Goal: Task Accomplishment & Management: Use online tool/utility

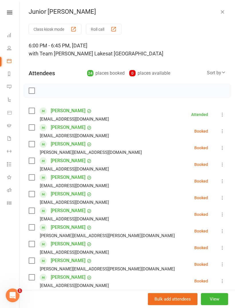
click at [101, 24] on button "Roll call" at bounding box center [104, 29] width 36 height 11
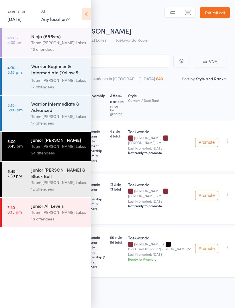
click at [86, 11] on icon at bounding box center [86, 14] width 9 height 12
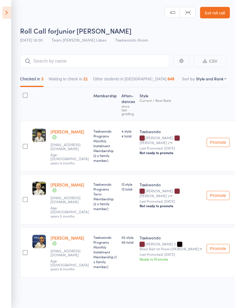
click at [81, 75] on button "Waiting to check in 21" at bounding box center [68, 80] width 39 height 13
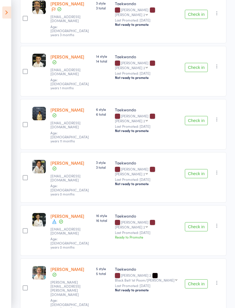
scroll to position [337, 0]
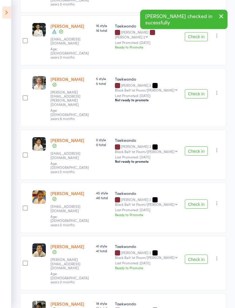
scroll to position [526, 0]
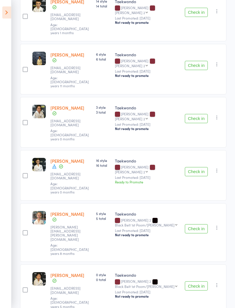
click at [203, 167] on button "Check in" at bounding box center [196, 171] width 23 height 9
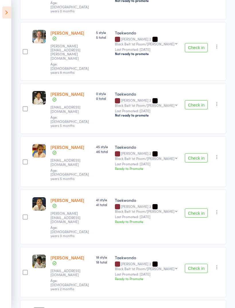
scroll to position [520, 0]
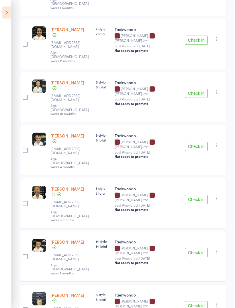
scroll to position [151, 0]
click at [197, 301] on button "Check in" at bounding box center [196, 305] width 23 height 9
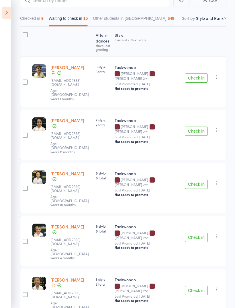
scroll to position [60, 0]
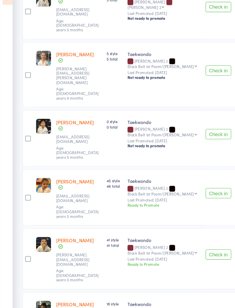
click at [195, 294] on button "Check in" at bounding box center [196, 298] width 23 height 9
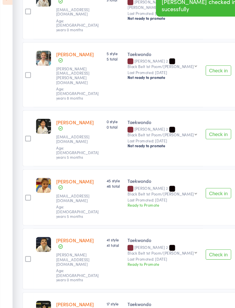
scroll to position [393, 0]
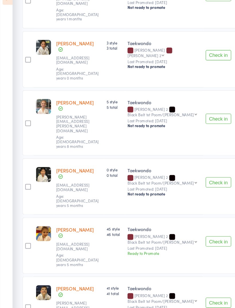
click at [197, 227] on button "Check in" at bounding box center [196, 231] width 23 height 9
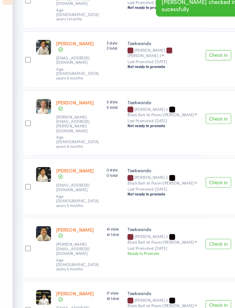
scroll to position [350, 0]
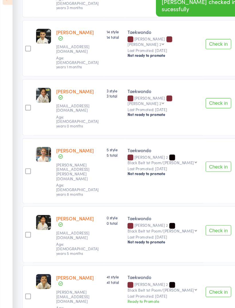
click at [196, 102] on button "Check in" at bounding box center [196, 106] width 23 height 9
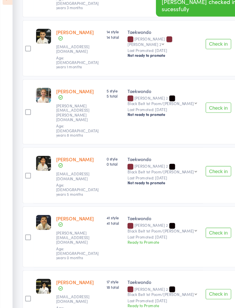
scroll to position [307, 0]
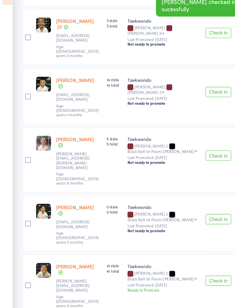
click at [193, 149] on button "Check in" at bounding box center [196, 153] width 23 height 9
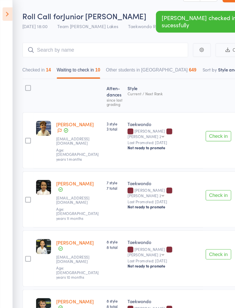
click at [36, 64] on button "Checked in 14" at bounding box center [33, 63] width 26 height 13
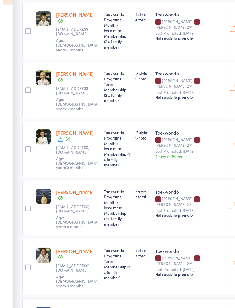
scroll to position [105, 0]
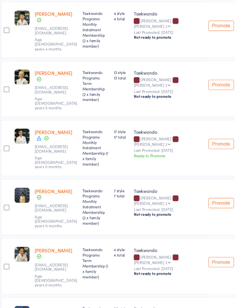
click at [235, 246] on icon "button" at bounding box center [239, 249] width 6 height 6
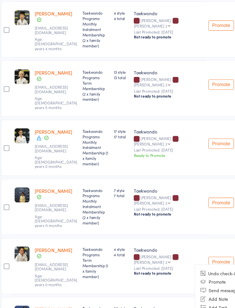
click at [195, 256] on li "Undo check-in" at bounding box center [218, 259] width 47 height 7
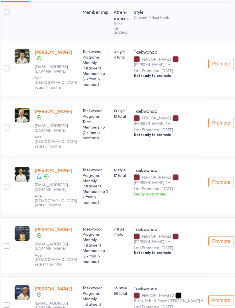
scroll to position [0, 0]
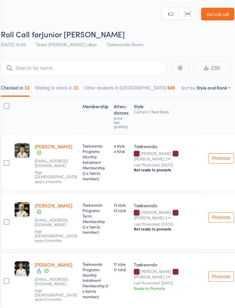
click at [59, 81] on button "Waiting to check in 11" at bounding box center [70, 80] width 39 height 13
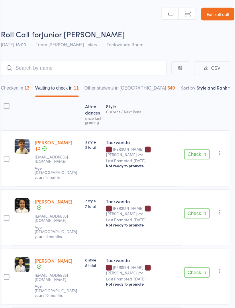
click at [185, 134] on button "Check in" at bounding box center [196, 138] width 23 height 9
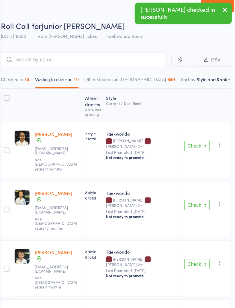
click at [185, 187] on button "Check in" at bounding box center [196, 191] width 23 height 9
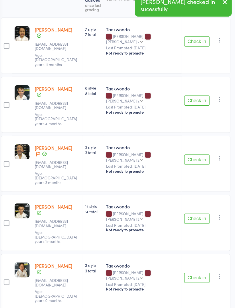
scroll to position [136, 0]
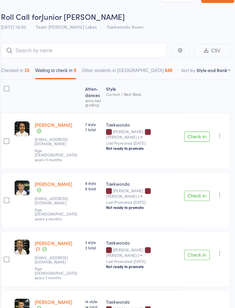
click at [20, 60] on button "Checked in 15" at bounding box center [33, 64] width 26 height 13
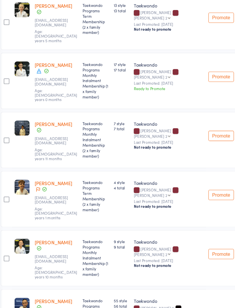
scroll to position [165, 0]
click at [235, 238] on button "button" at bounding box center [239, 241] width 7 height 7
click at [195, 249] on li "Undo check-in" at bounding box center [218, 252] width 47 height 7
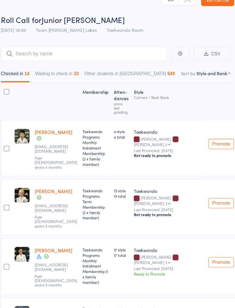
click at [56, 66] on button "Waiting to check in 10" at bounding box center [70, 67] width 39 height 13
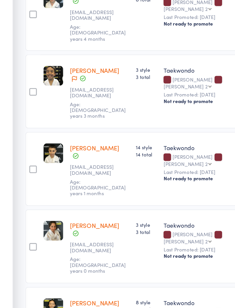
scroll to position [102, 0]
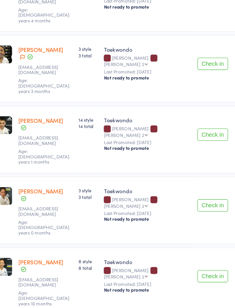
click at [185, 266] on button "Check in" at bounding box center [196, 270] width 23 height 9
click at [185, 265] on button "Check in" at bounding box center [196, 269] width 23 height 9
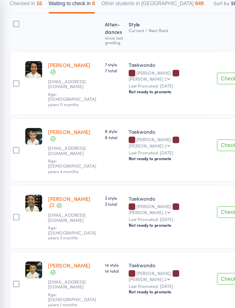
scroll to position [76, 0]
click at [185, 58] on button "Check in" at bounding box center [196, 62] width 23 height 9
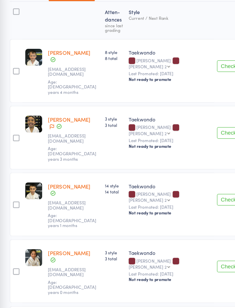
click at [185, 58] on button "Check in" at bounding box center [196, 62] width 23 height 9
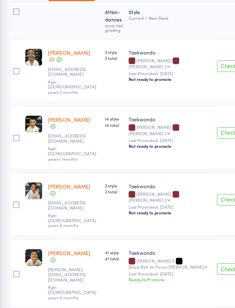
click at [185, 219] on button "Check in" at bounding box center [196, 223] width 23 height 9
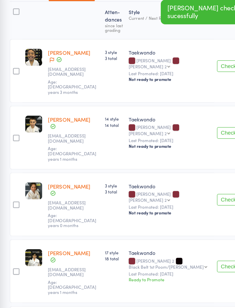
scroll to position [48, 0]
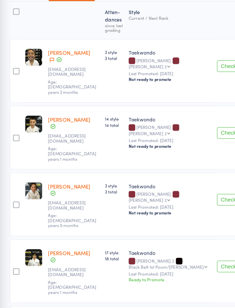
click at [185, 139] on button "Check in" at bounding box center [196, 143] width 23 height 9
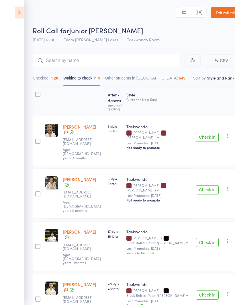
scroll to position [5, 0]
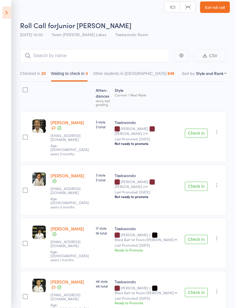
click at [197, 288] on button "Check in" at bounding box center [196, 292] width 23 height 9
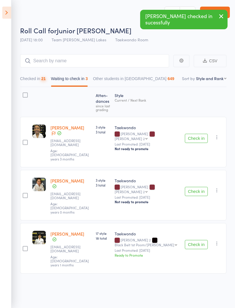
click at [33, 74] on button "Checked in 21" at bounding box center [33, 79] width 26 height 13
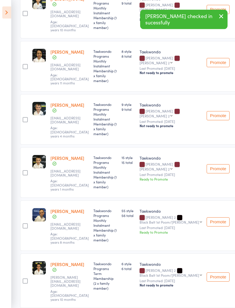
scroll to position [394, 0]
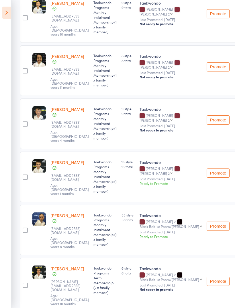
click at [235, 169] on icon "button" at bounding box center [239, 172] width 6 height 6
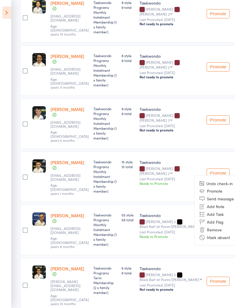
click at [209, 180] on li "Undo check-in" at bounding box center [218, 183] width 47 height 7
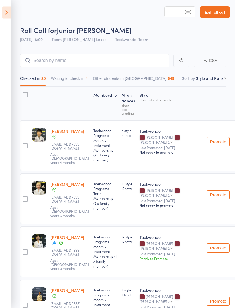
click at [78, 79] on button "Waiting to check in 4" at bounding box center [69, 79] width 37 height 13
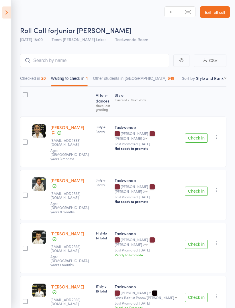
scroll to position [1, 0]
click at [26, 93] on div at bounding box center [25, 94] width 5 height 5
click at [24, 93] on input "checkbox" at bounding box center [24, 93] width 0 height 0
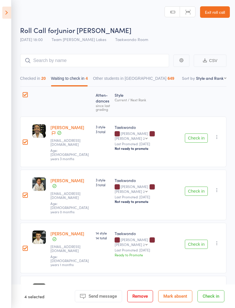
scroll to position [4, 0]
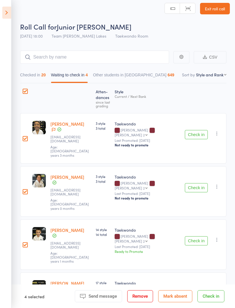
click at [180, 297] on button "Mark absent" at bounding box center [175, 296] width 34 height 12
